Goal: Check status

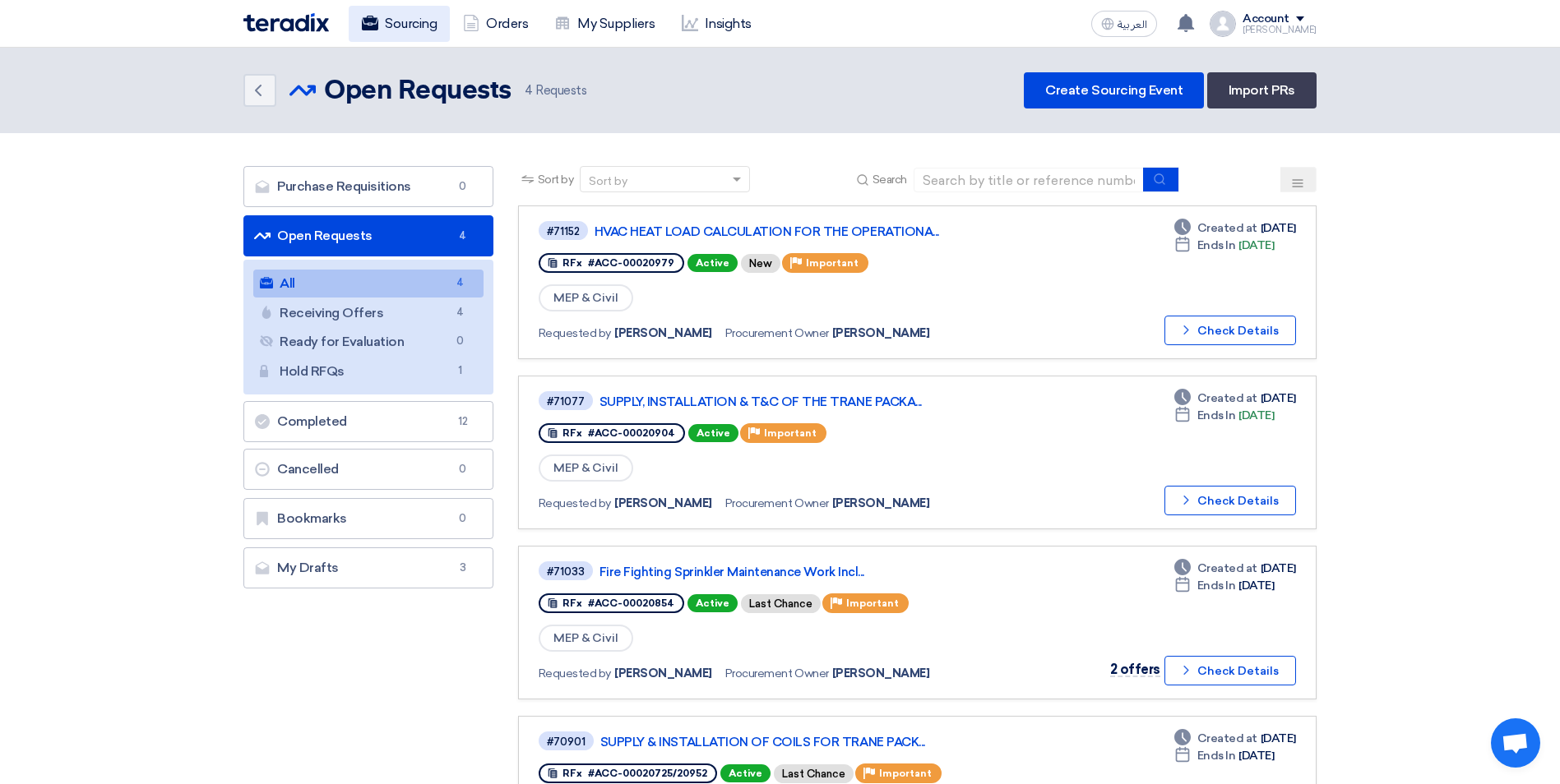
click at [417, 27] on link "Sourcing" at bounding box center [399, 24] width 101 height 37
click at [863, 404] on link "SUPPLY, INSTALLATION & T&C OF THE TRANE PACKA..." at bounding box center [805, 401] width 411 height 14
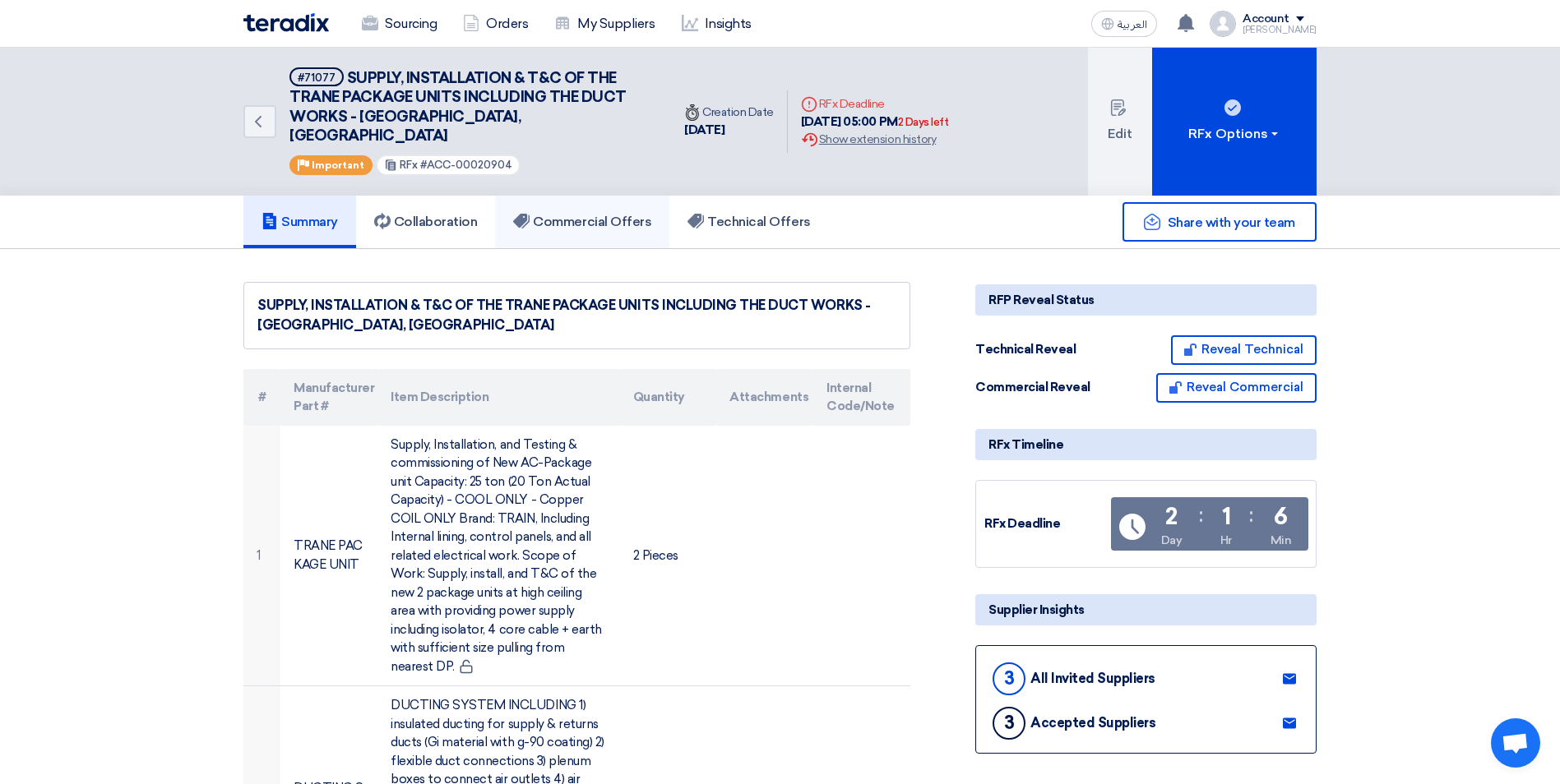
click at [601, 218] on link "Commercial Offers" at bounding box center [582, 222] width 174 height 53
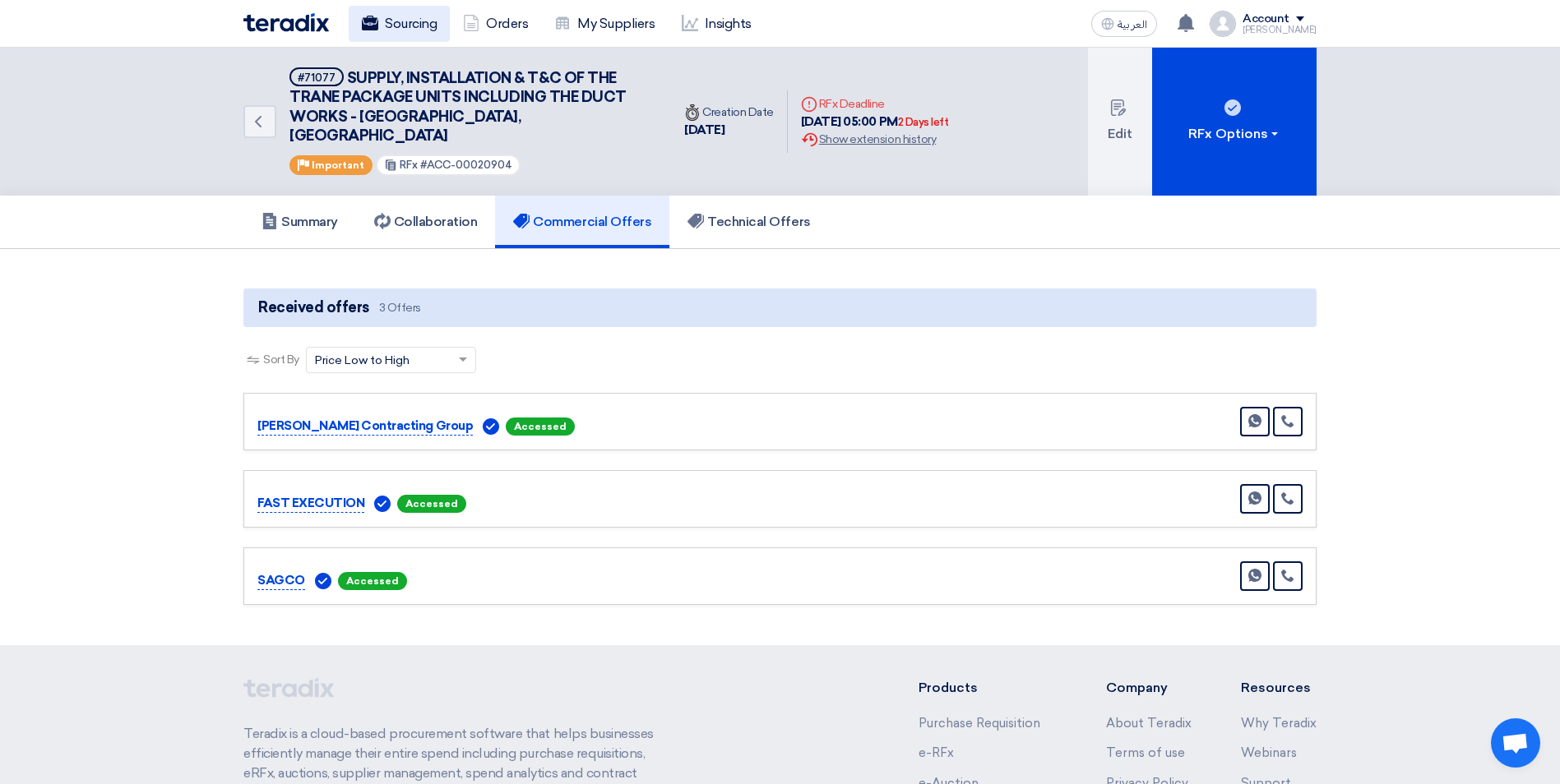
click at [417, 26] on link "Sourcing" at bounding box center [399, 24] width 101 height 37
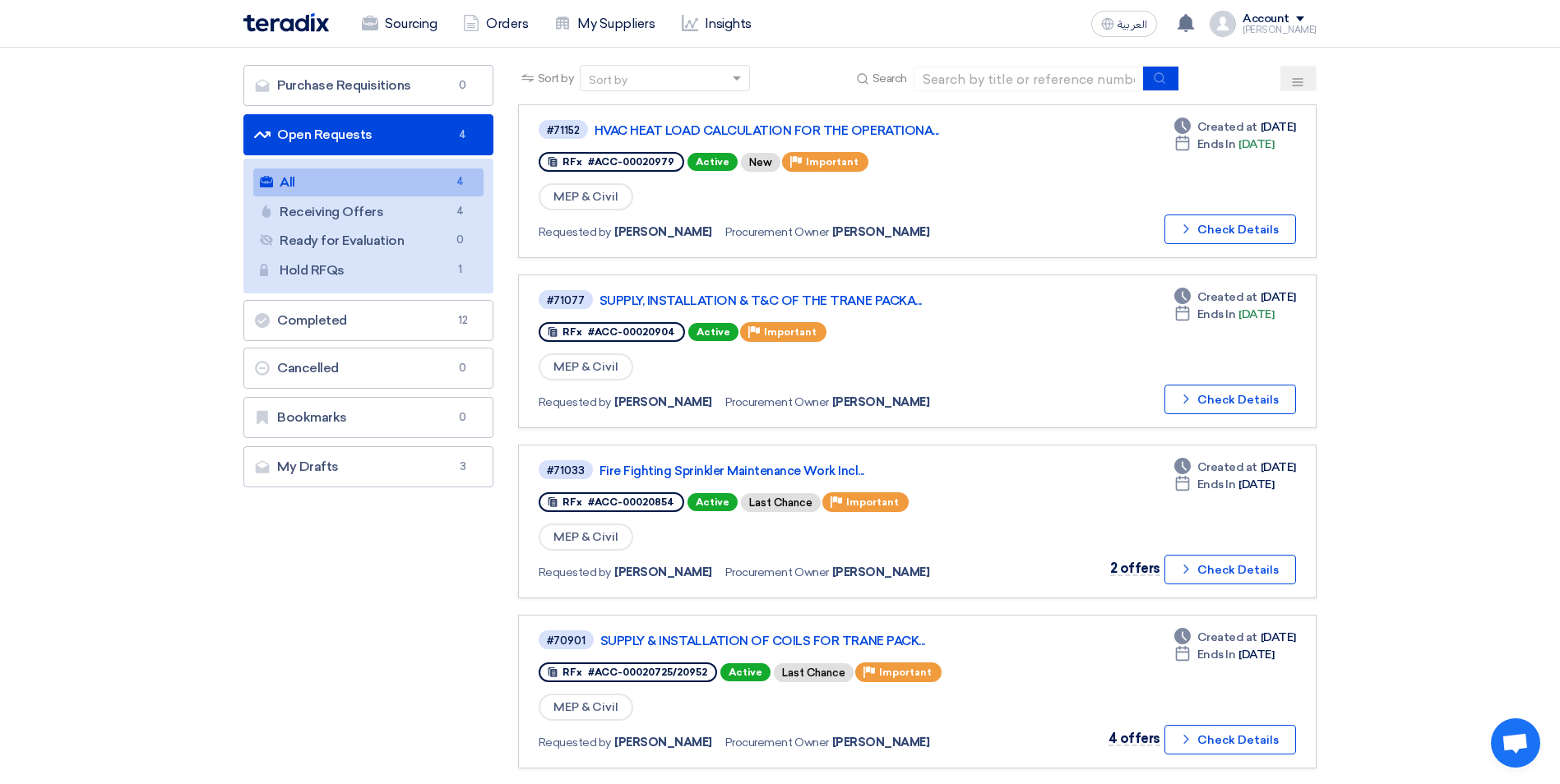
scroll to position [96, 0]
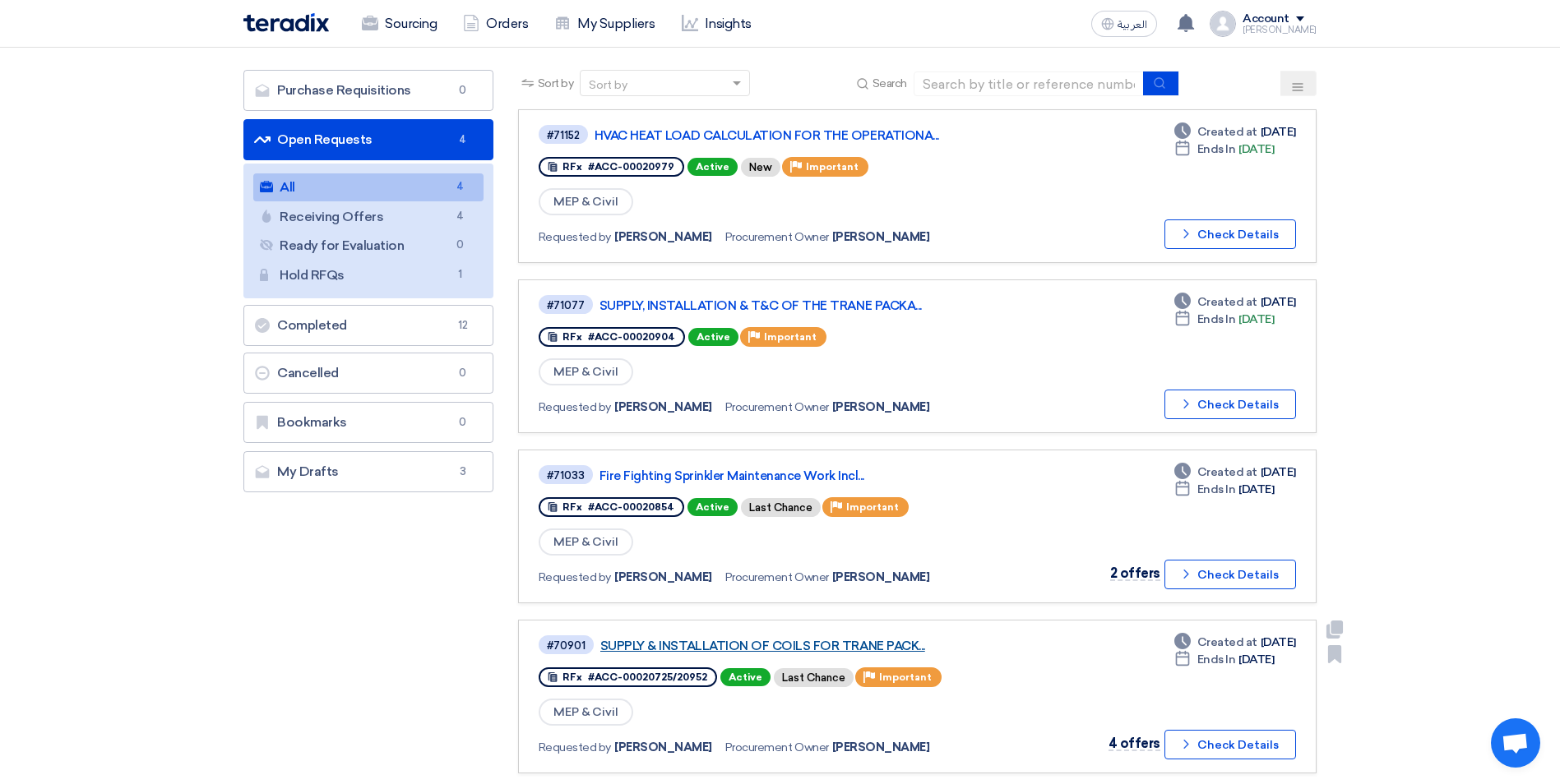
click at [806, 642] on link "SUPPLY & INSTALLATION OF COILS FOR TRANE PACK..." at bounding box center [806, 645] width 411 height 14
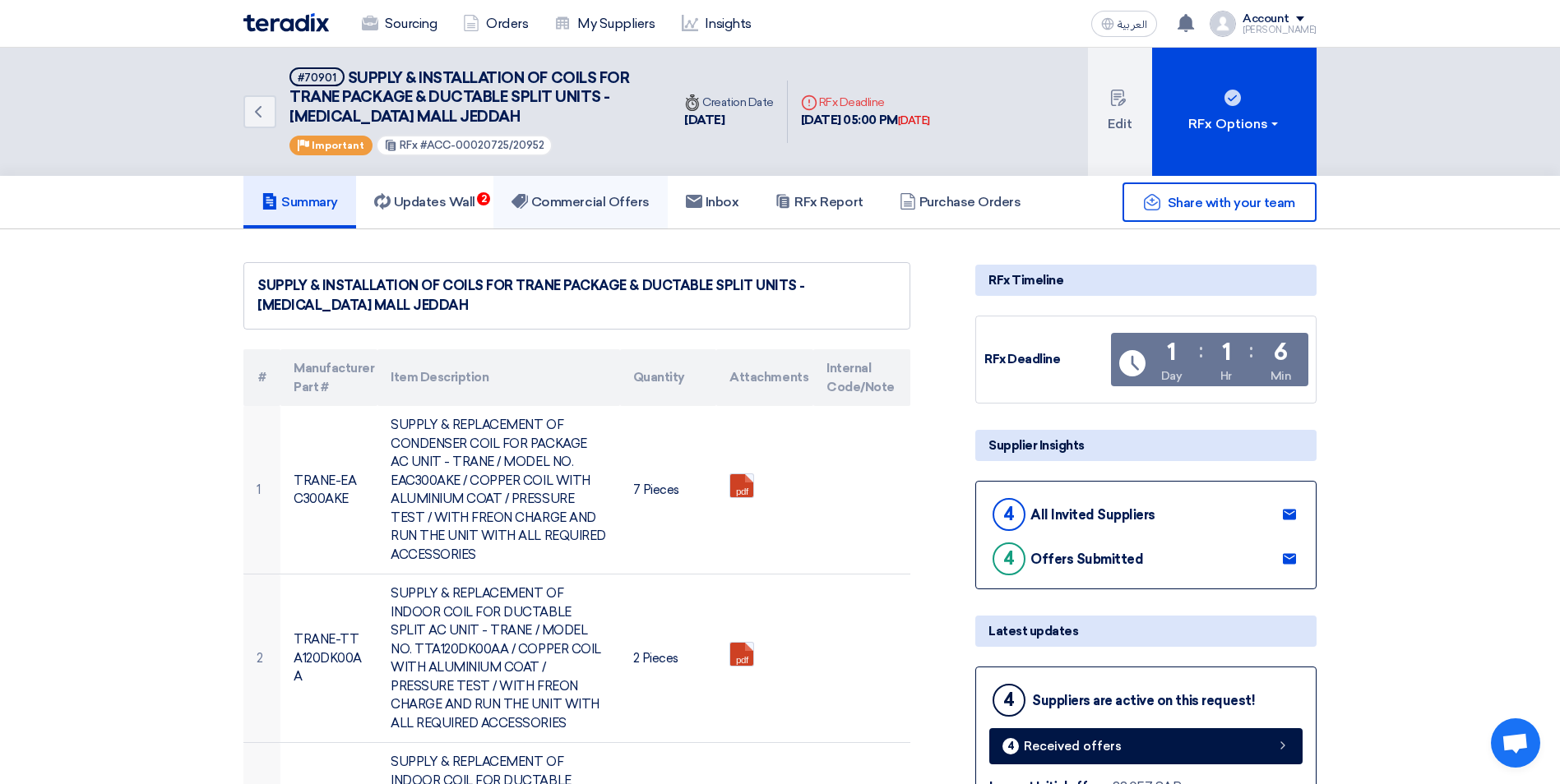
click at [565, 205] on h5 "Commercial Offers" at bounding box center [580, 202] width 138 height 16
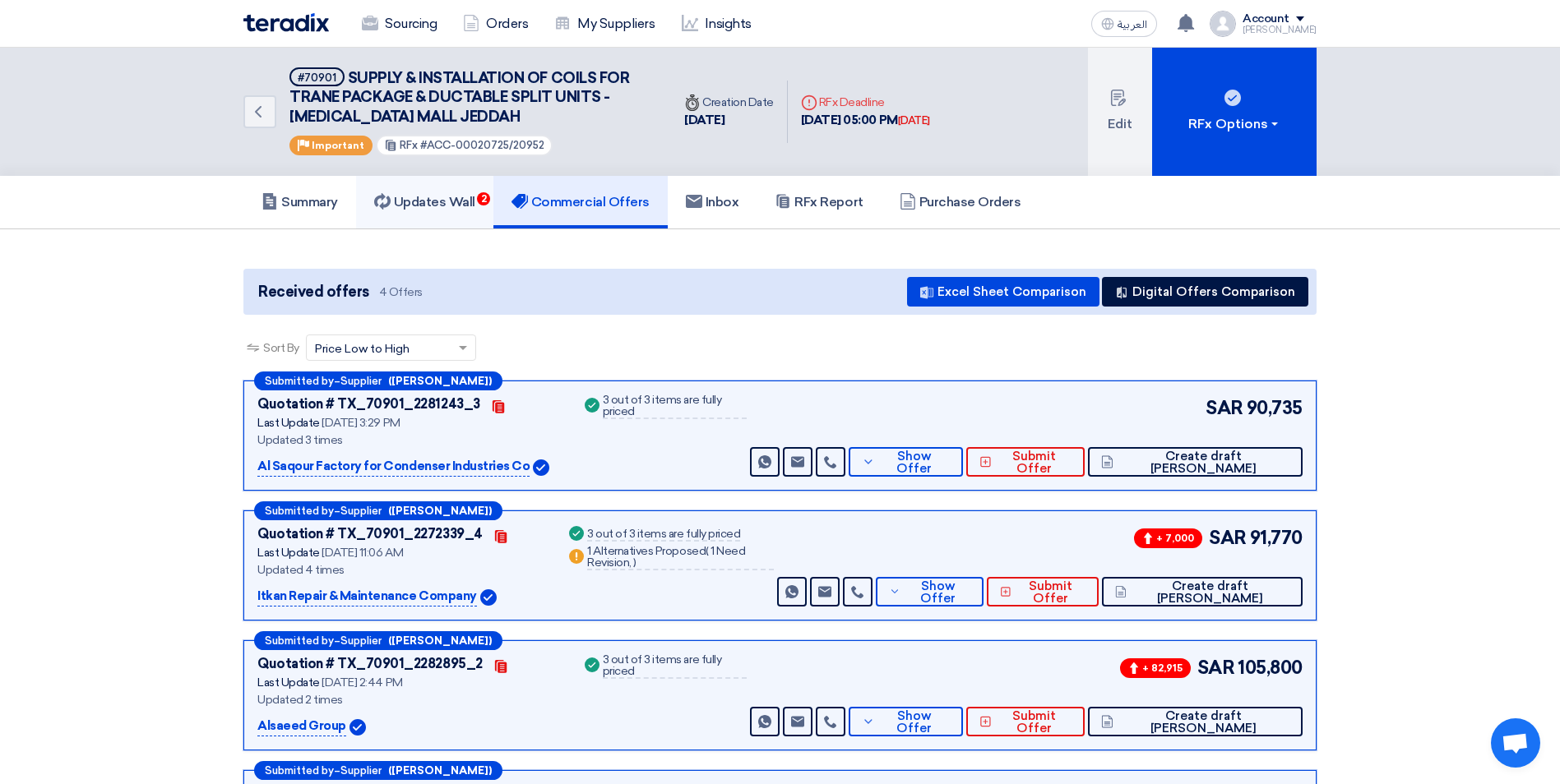
click at [457, 197] on h5 "Updates Wall 2" at bounding box center [424, 202] width 101 height 16
